Goal: Task Accomplishment & Management: Manage account settings

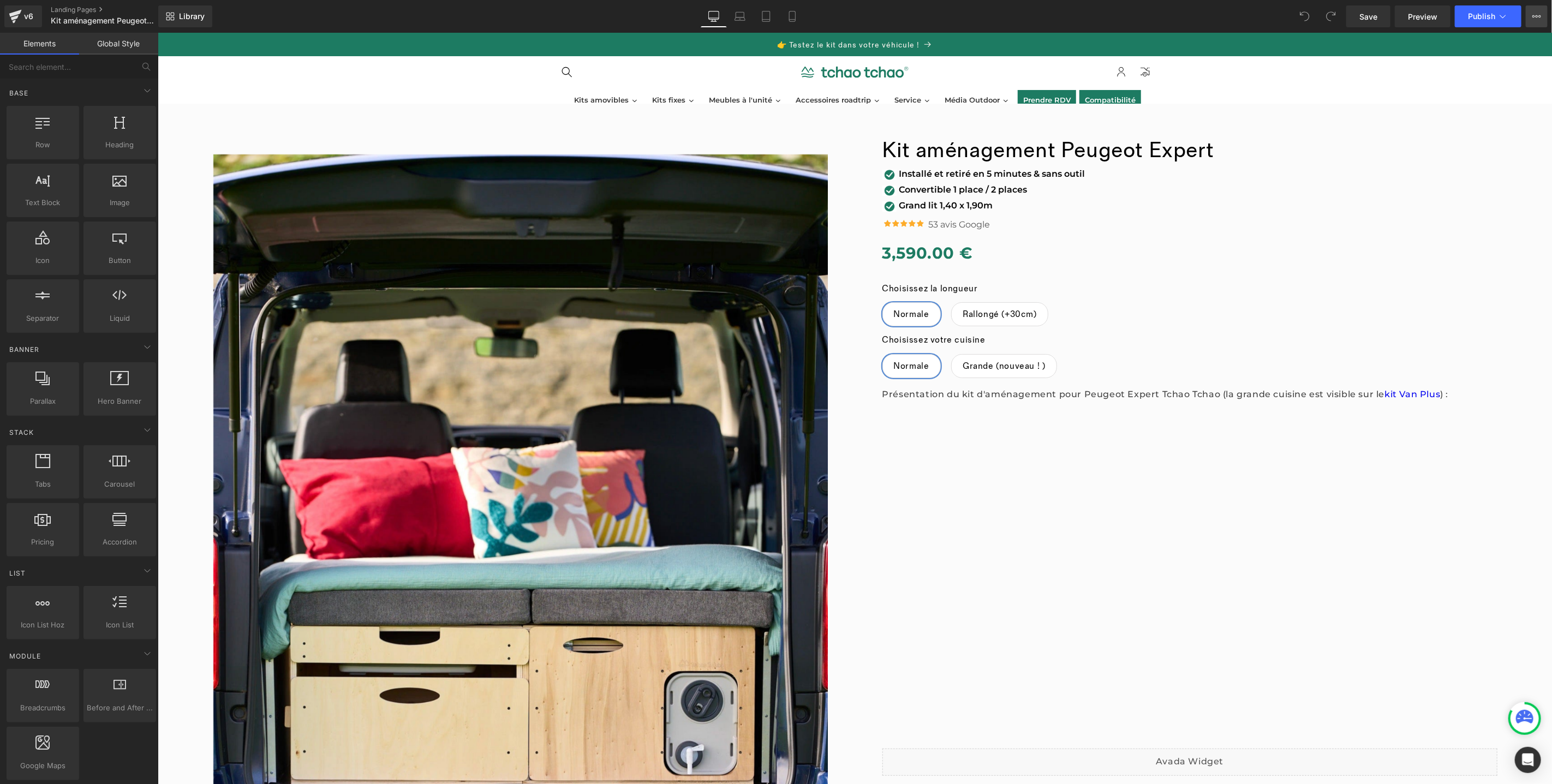
click at [1542, 20] on button "View Live Page View with current Template Save Template to Library Schedule Pub…" at bounding box center [1537, 16] width 22 height 22
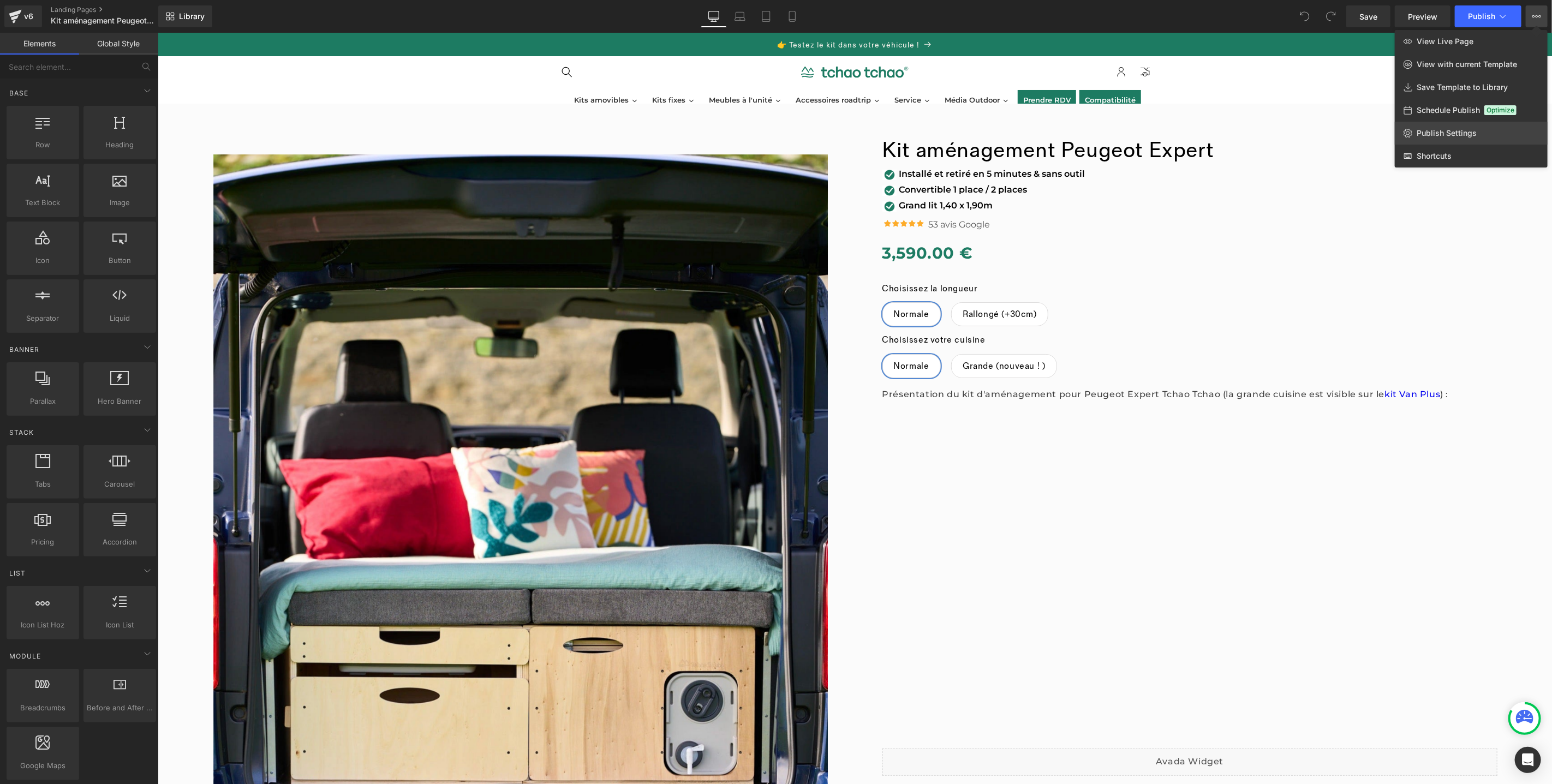
click at [1452, 137] on span "Publish Settings" at bounding box center [1447, 133] width 60 height 10
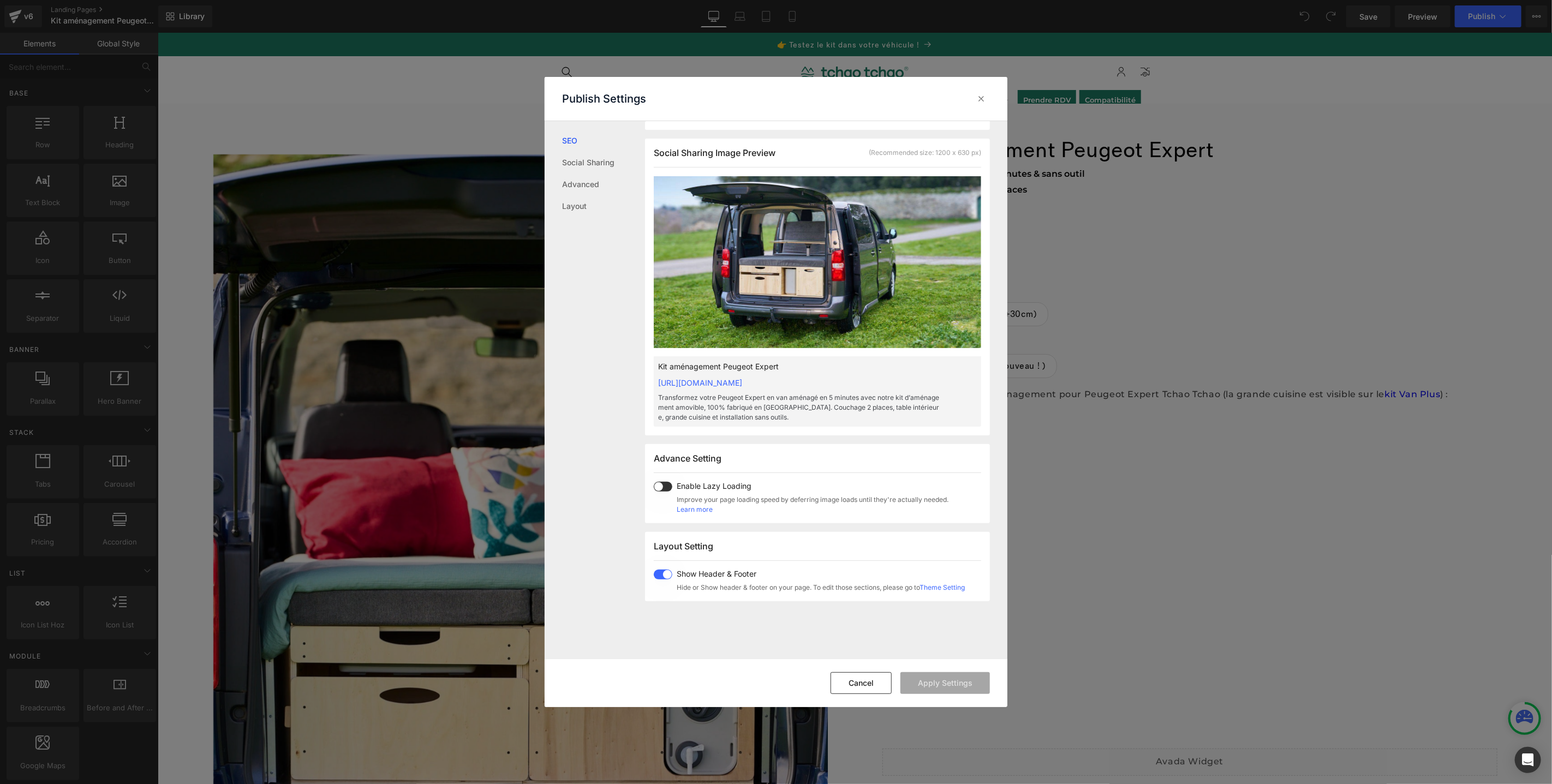
scroll to position [298, 0]
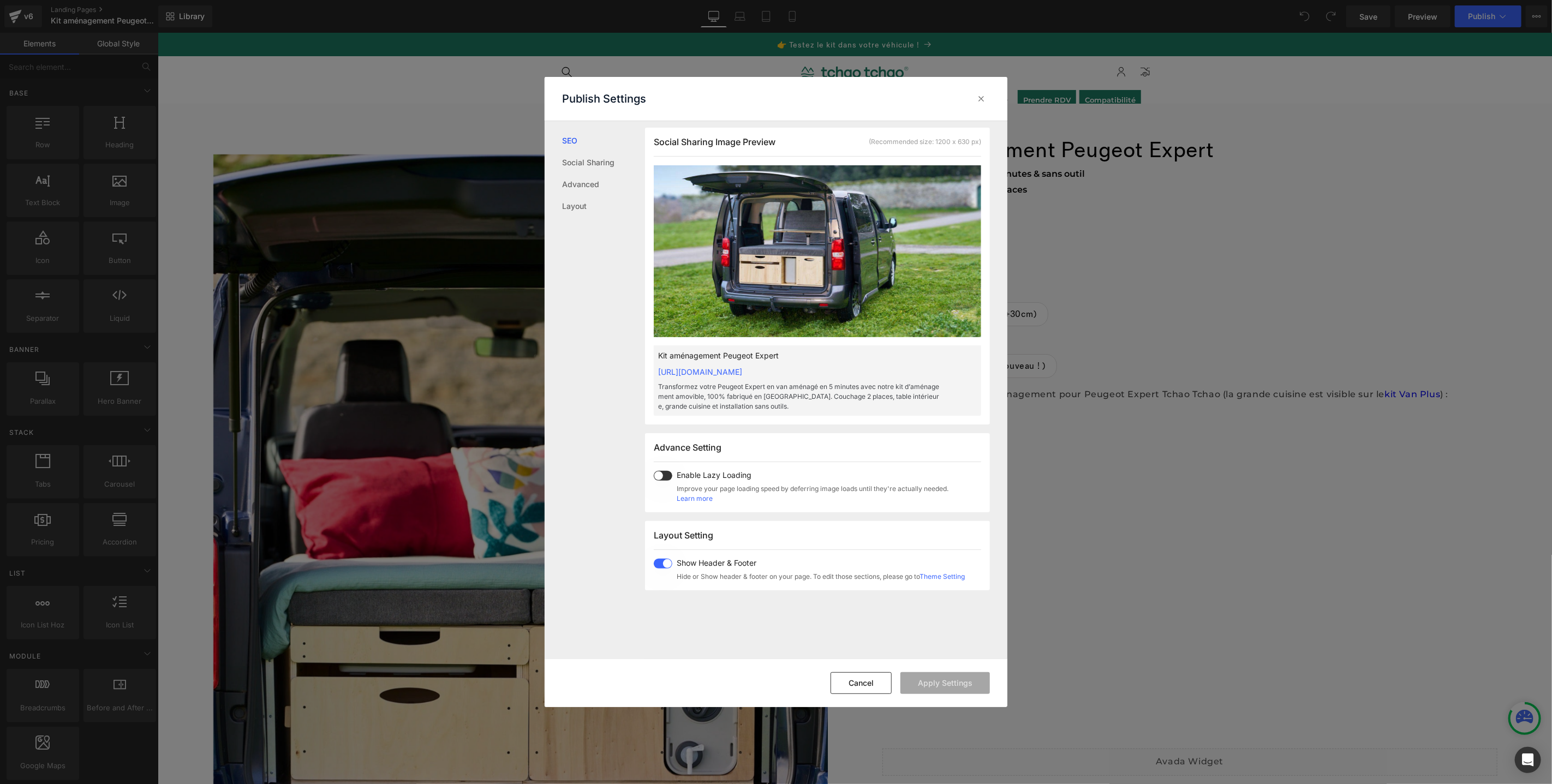
click at [666, 475] on span at bounding box center [663, 476] width 18 height 10
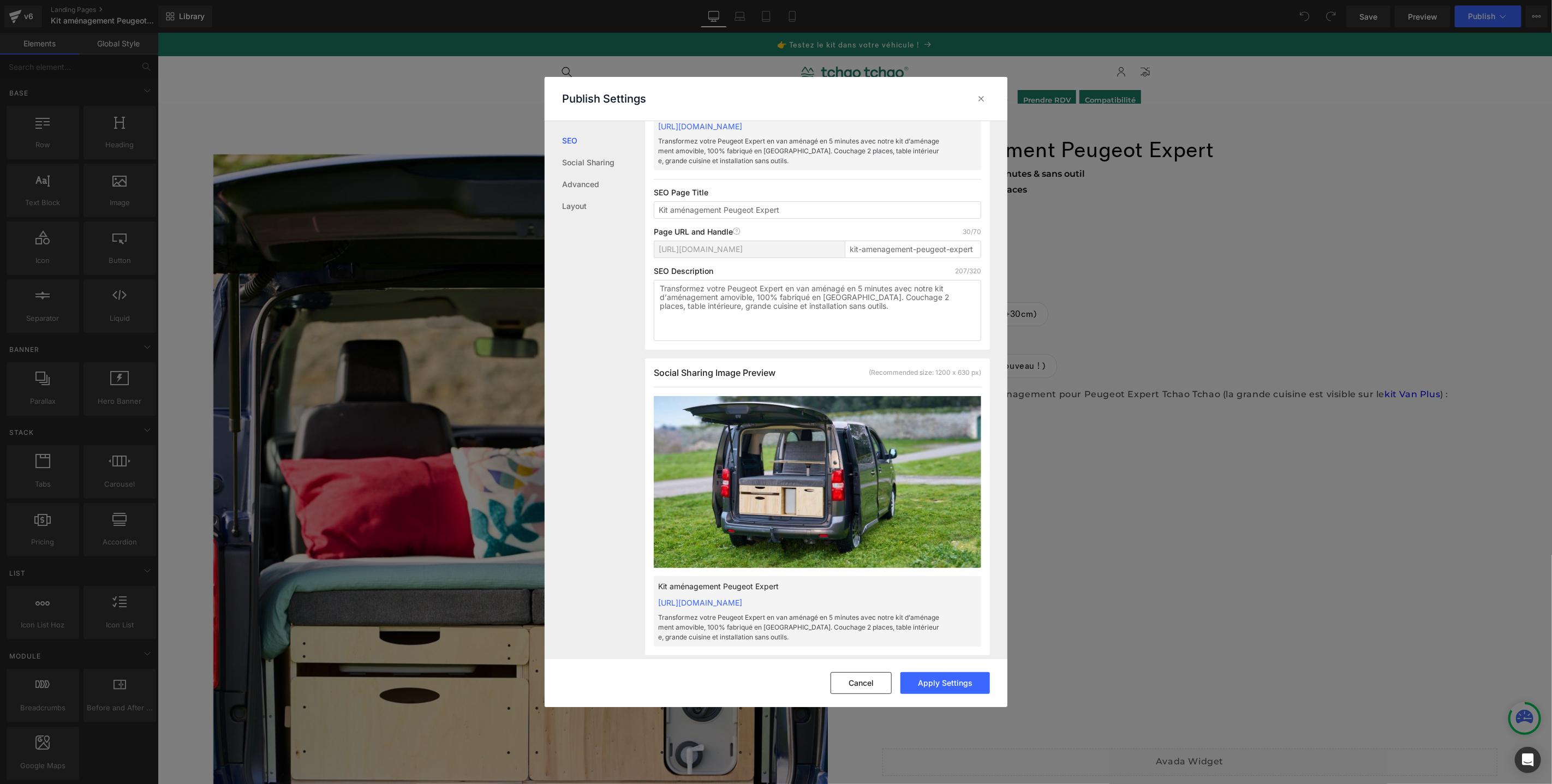
scroll to position [0, 0]
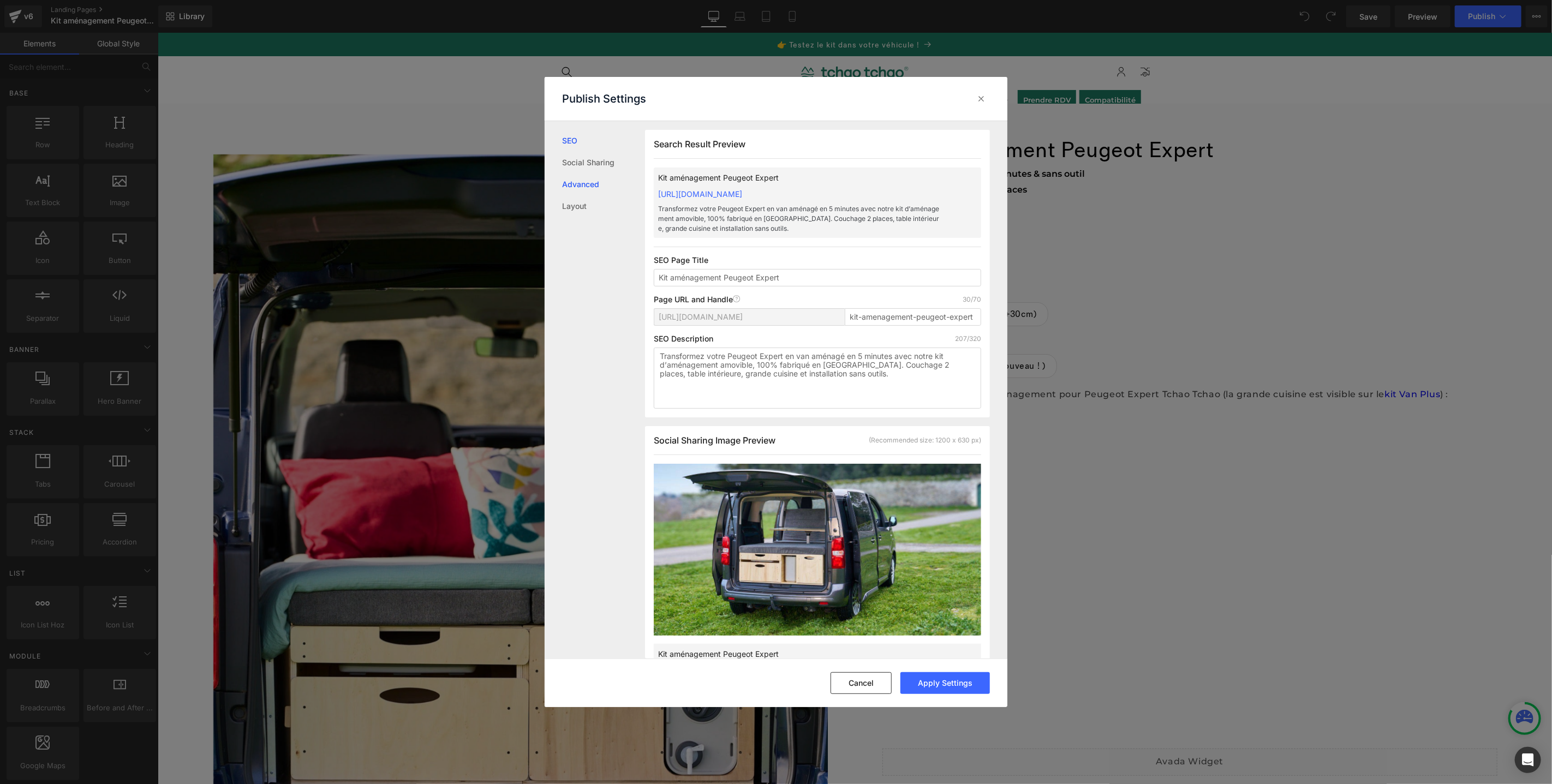
click at [586, 178] on link "Advanced" at bounding box center [603, 184] width 83 height 22
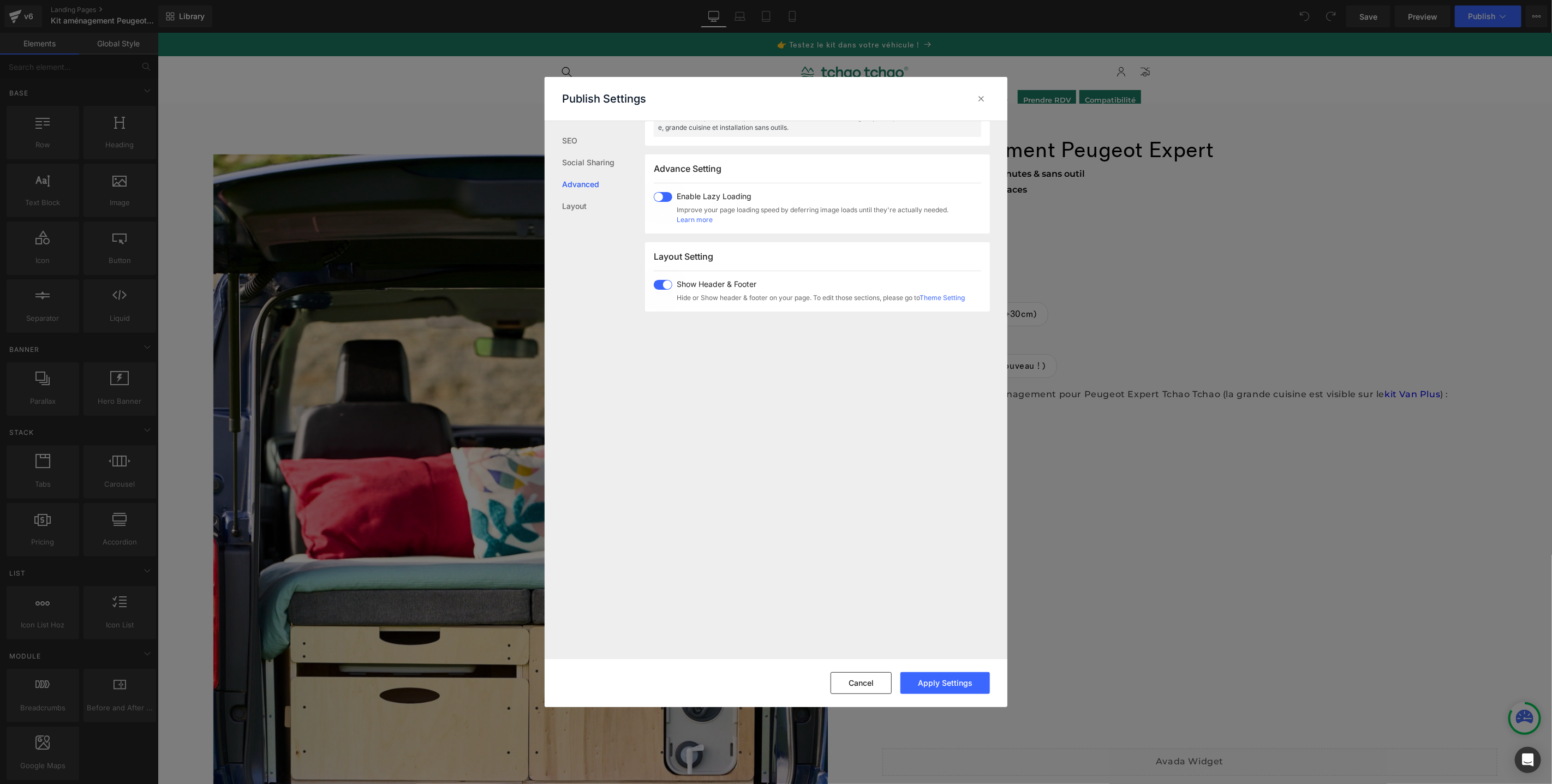
scroll to position [602, 0]
click at [583, 205] on link "Layout" at bounding box center [603, 206] width 83 height 22
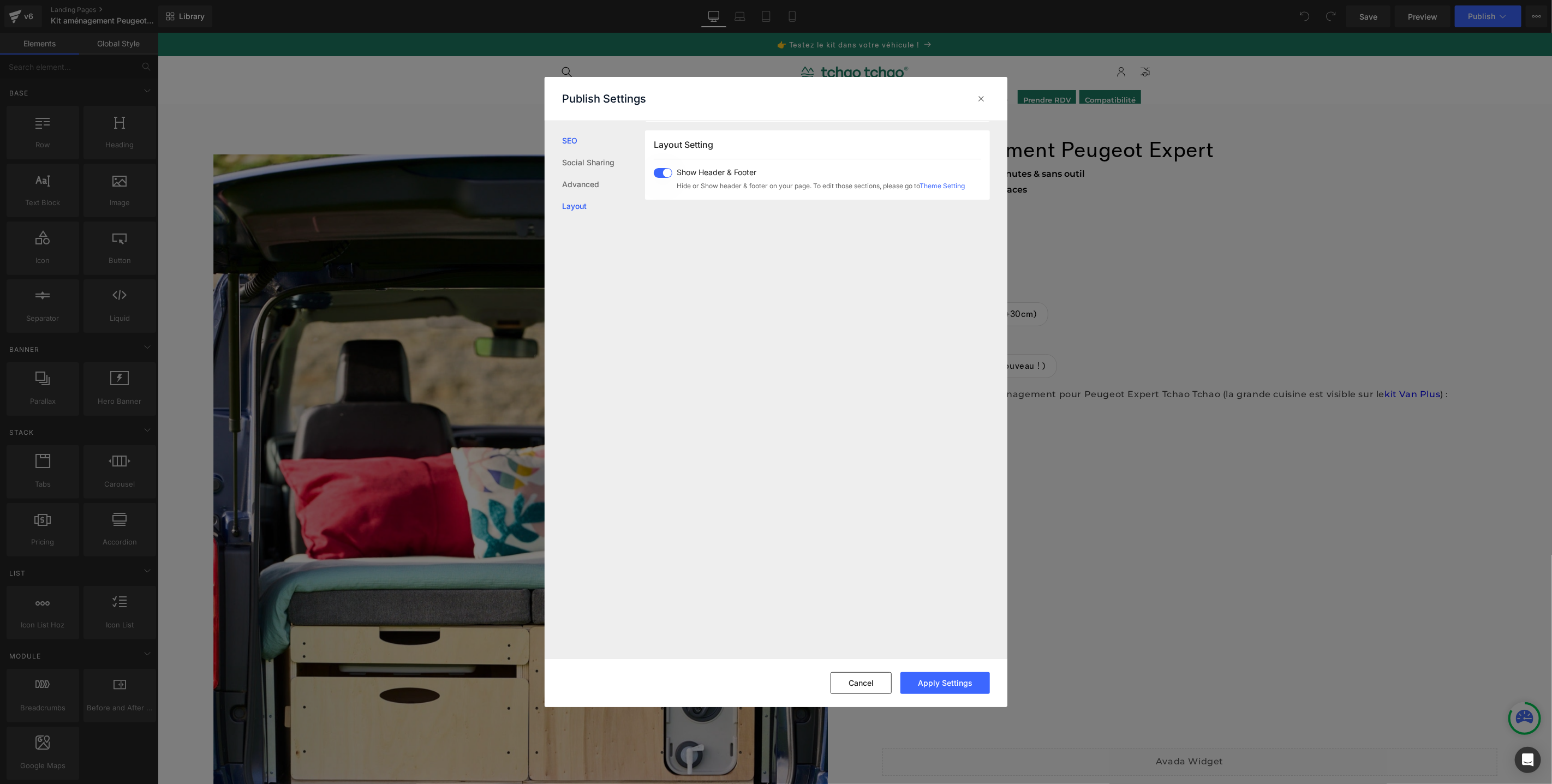
click at [574, 142] on link "SEO" at bounding box center [603, 141] width 83 height 22
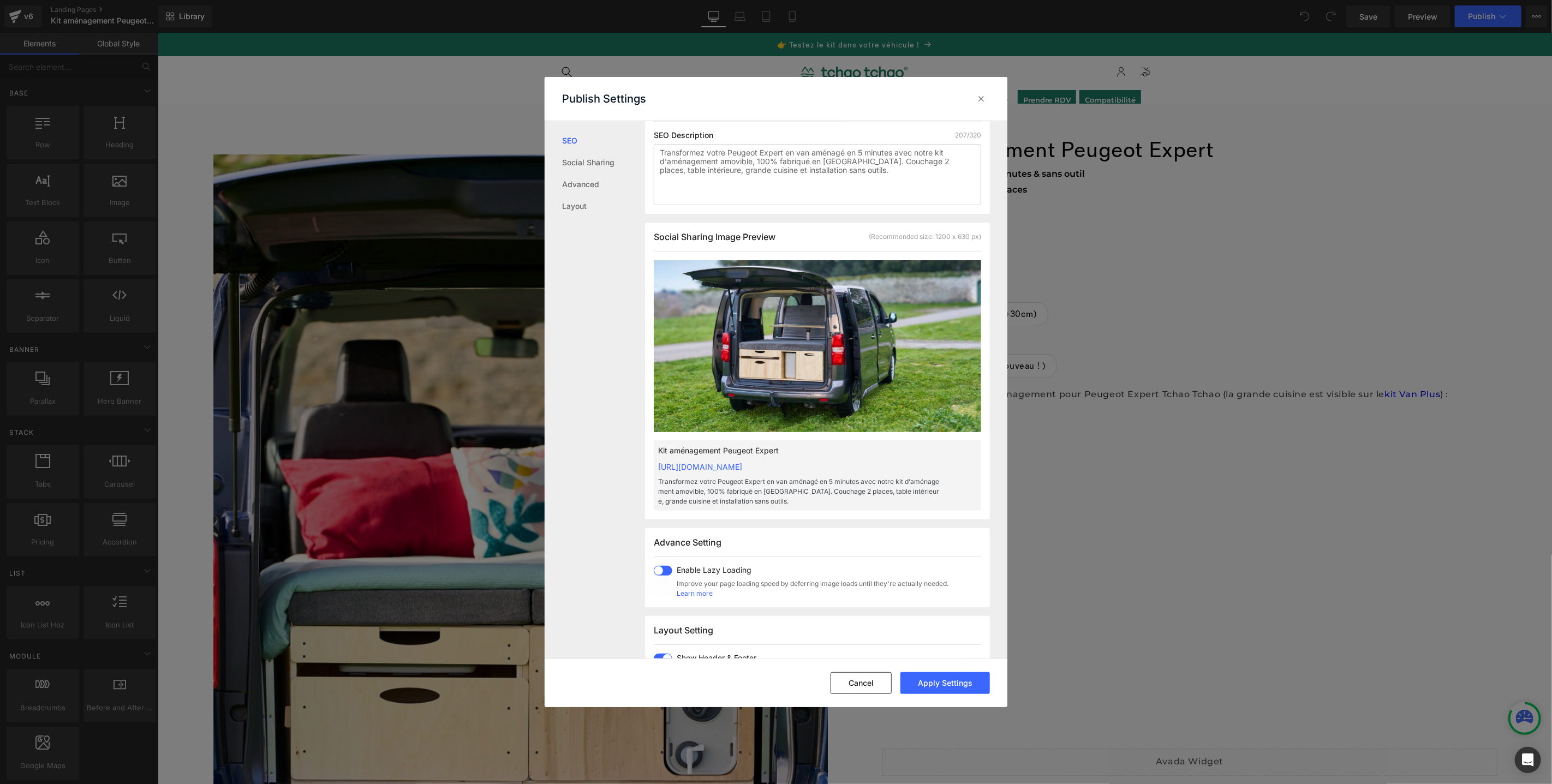
scroll to position [1, 0]
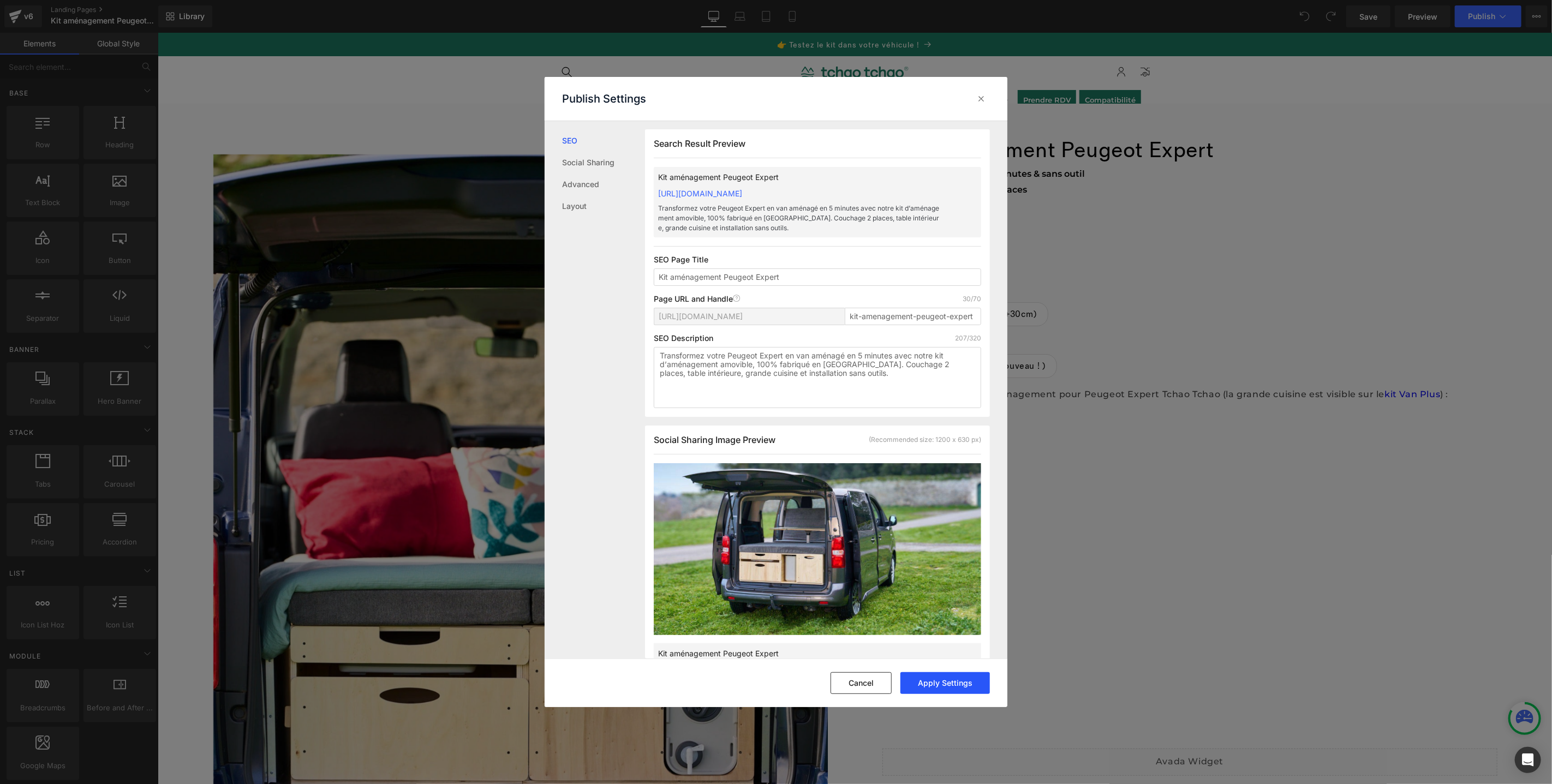
click at [952, 686] on button "Apply Settings" at bounding box center [944, 683] width 89 height 22
drag, startPoint x: 982, startPoint y: 96, endPoint x: 547, endPoint y: 11, distance: 443.2
click at [982, 96] on icon at bounding box center [981, 99] width 11 height 11
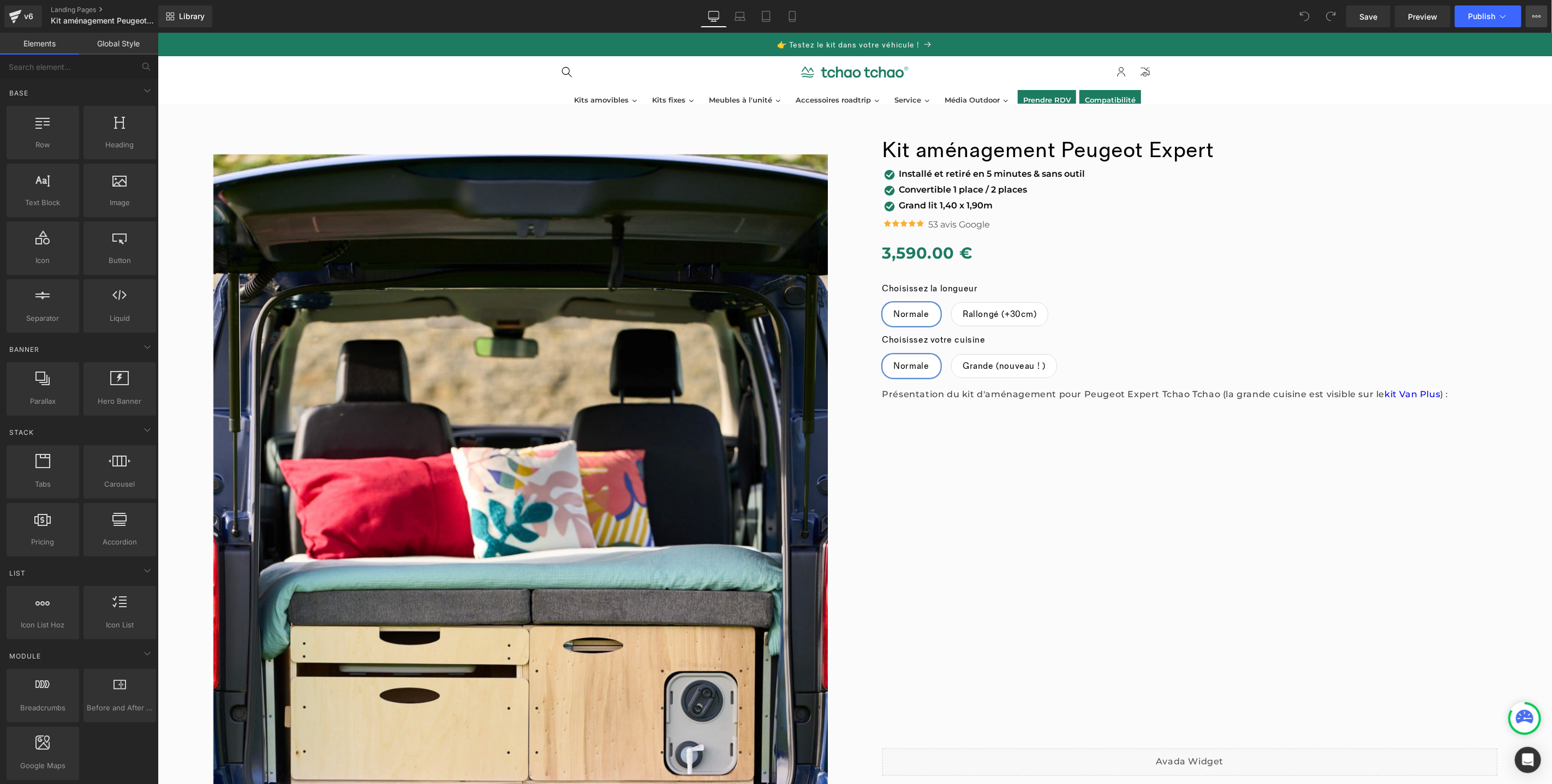
click at [1537, 16] on icon at bounding box center [1537, 16] width 2 height 2
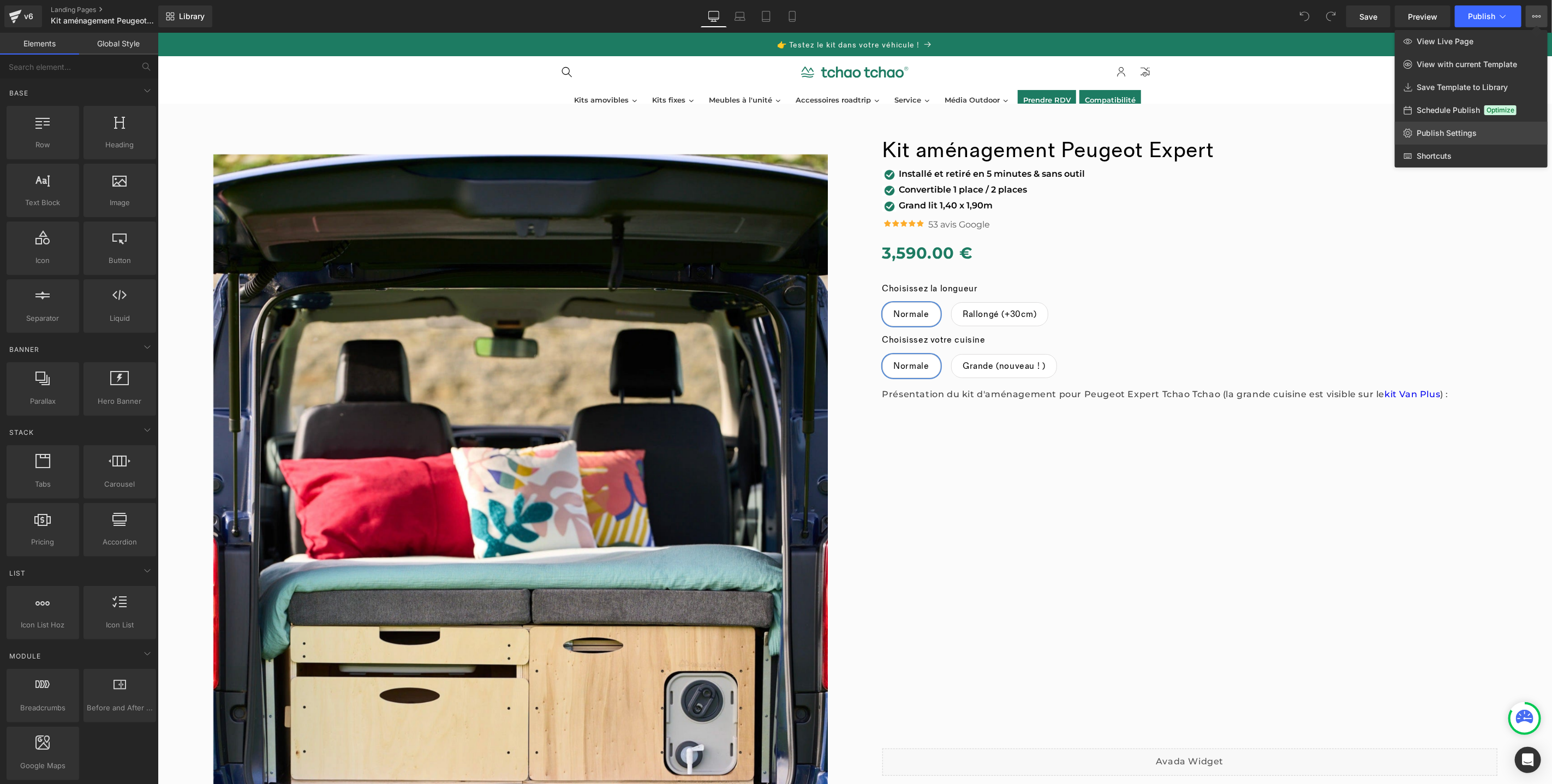
click at [1452, 137] on span "Publish Settings" at bounding box center [1447, 133] width 60 height 10
